Goal: Navigation & Orientation: Find specific page/section

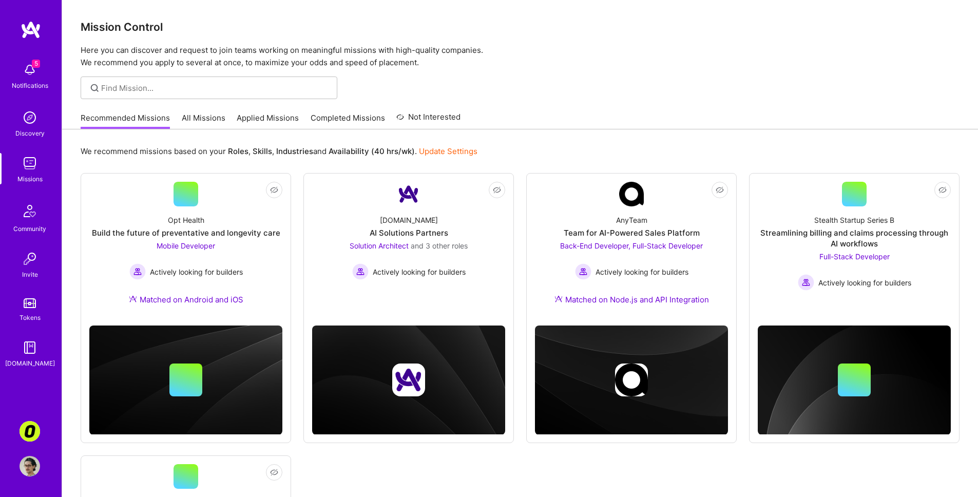
click at [260, 121] on link "Applied Missions" at bounding box center [268, 120] width 62 height 17
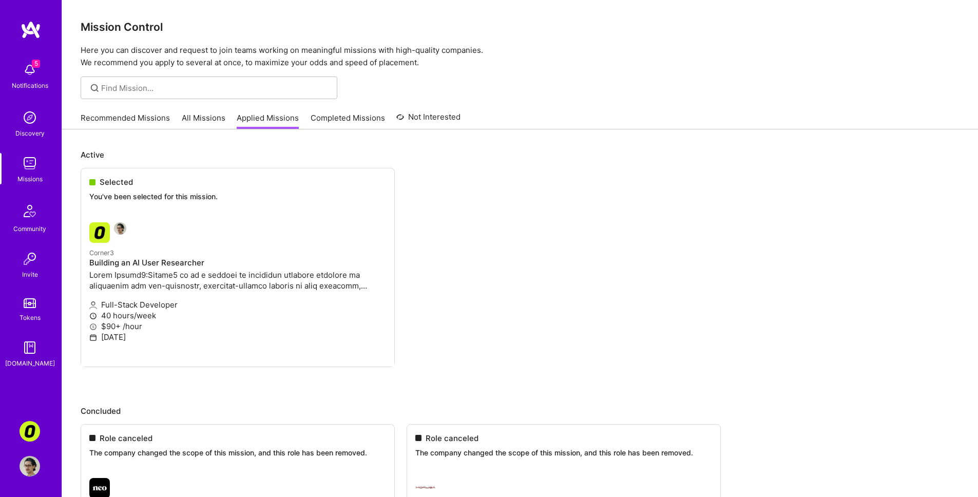
click at [311, 115] on link "Completed Missions" at bounding box center [348, 120] width 74 height 17
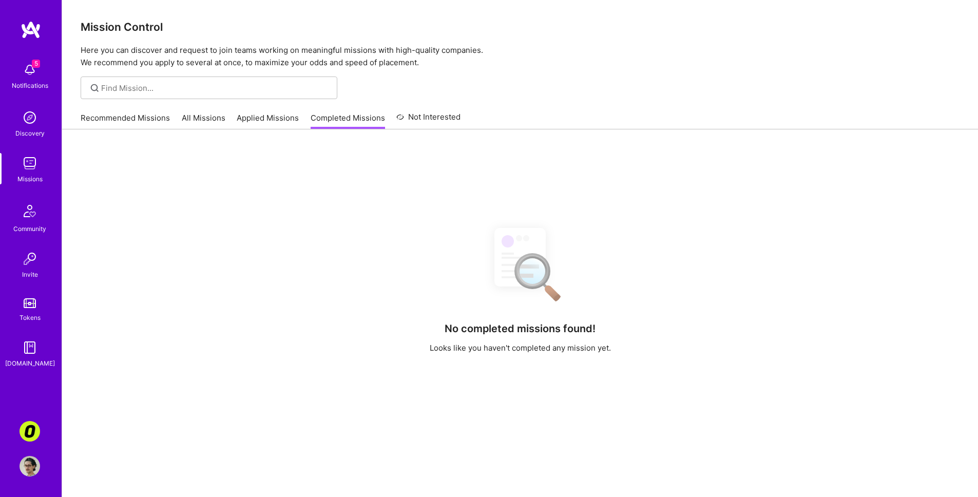
click at [204, 122] on link "All Missions" at bounding box center [204, 120] width 44 height 17
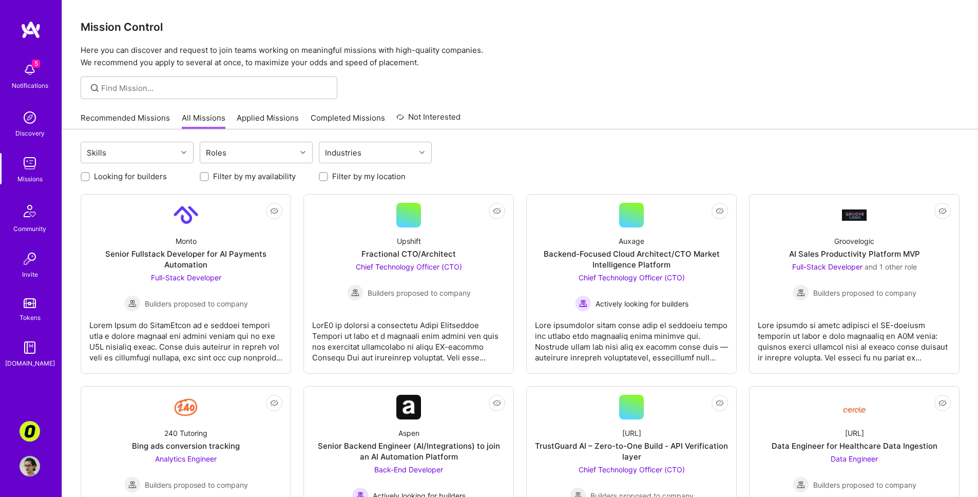
scroll to position [2, 0]
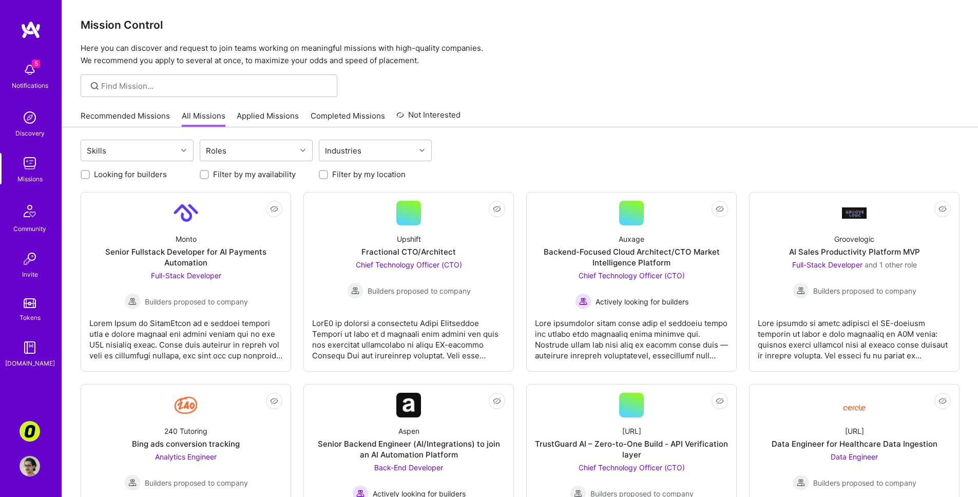
click at [157, 117] on link "Recommended Missions" at bounding box center [125, 118] width 89 height 17
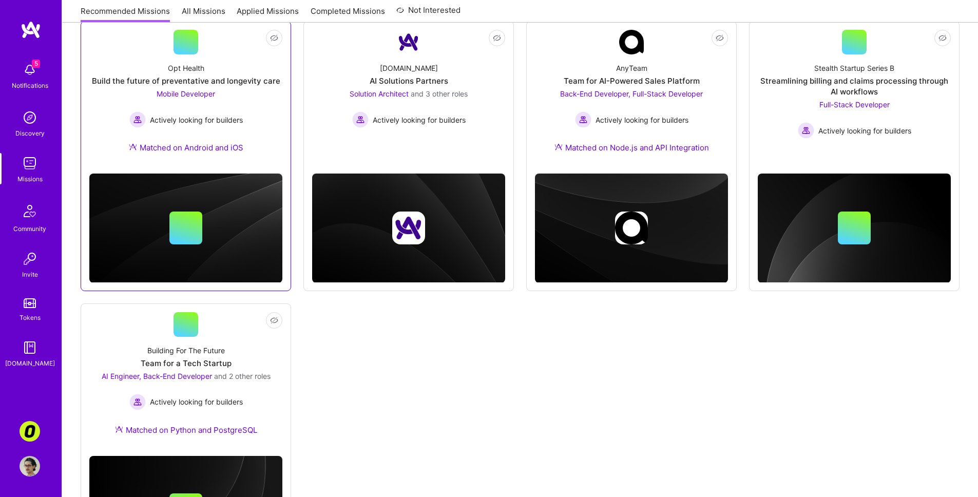
scroll to position [253, 0]
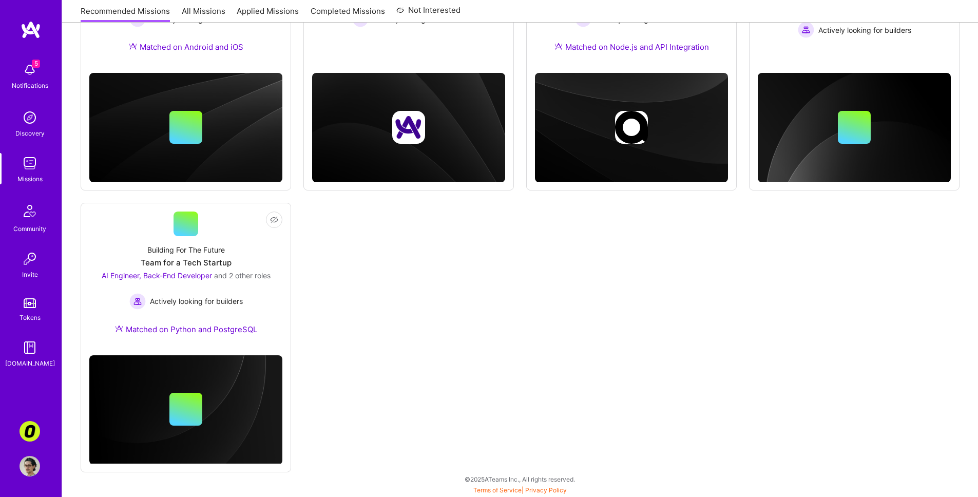
click at [30, 116] on img at bounding box center [30, 117] width 21 height 21
